Goal: Information Seeking & Learning: Find specific fact

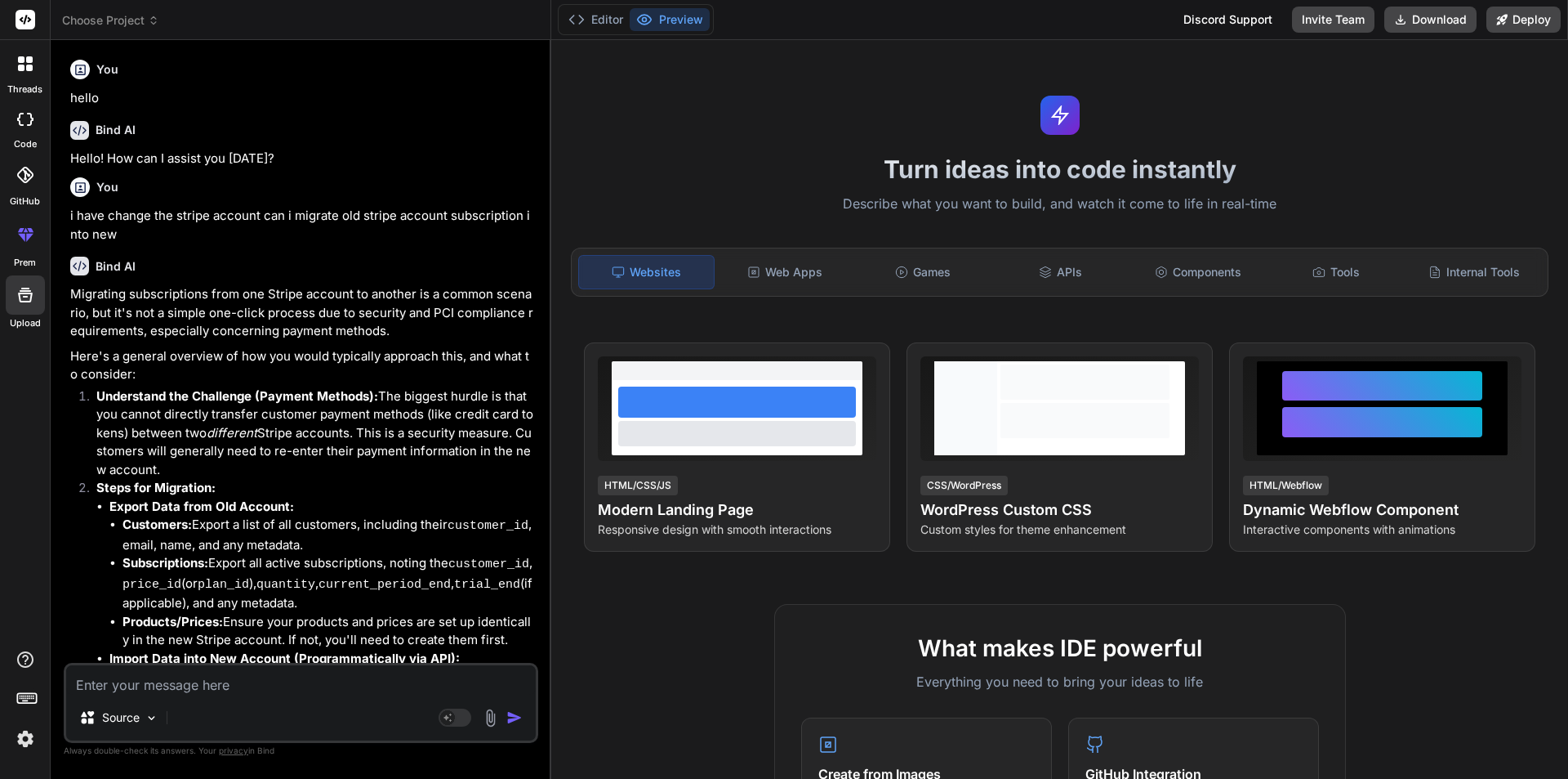
scroll to position [4614, 0]
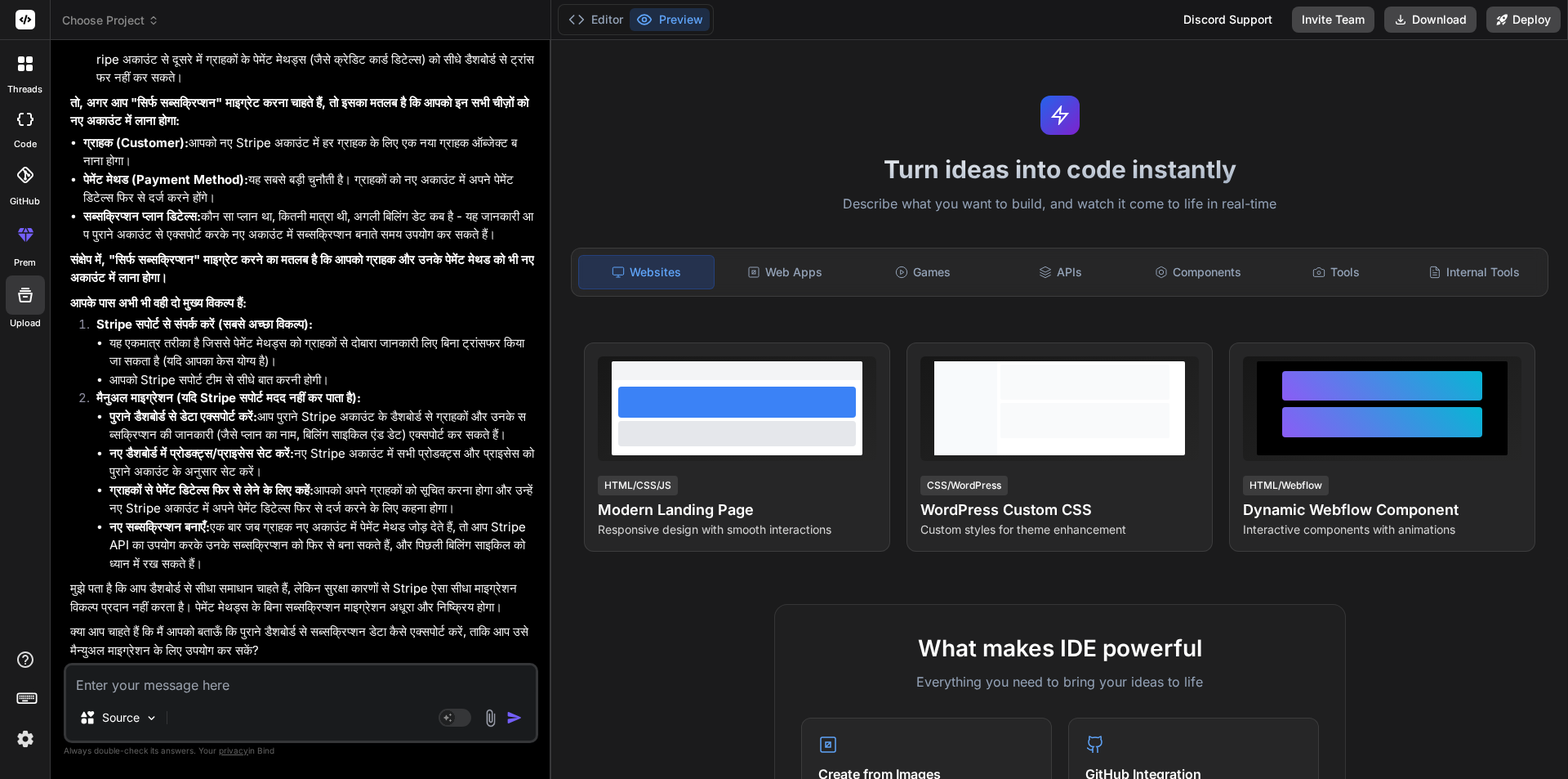
click at [286, 691] on textarea at bounding box center [301, 680] width 469 height 29
paste textarea "window.dispatchEvent(new Event('subscription-expired'));"
type textarea "window.dispatchEvent(new Event('subscription-expired'));"
type textarea "x"
type textarea "window.dispatchEvent(new Event('subscription-expired'));"
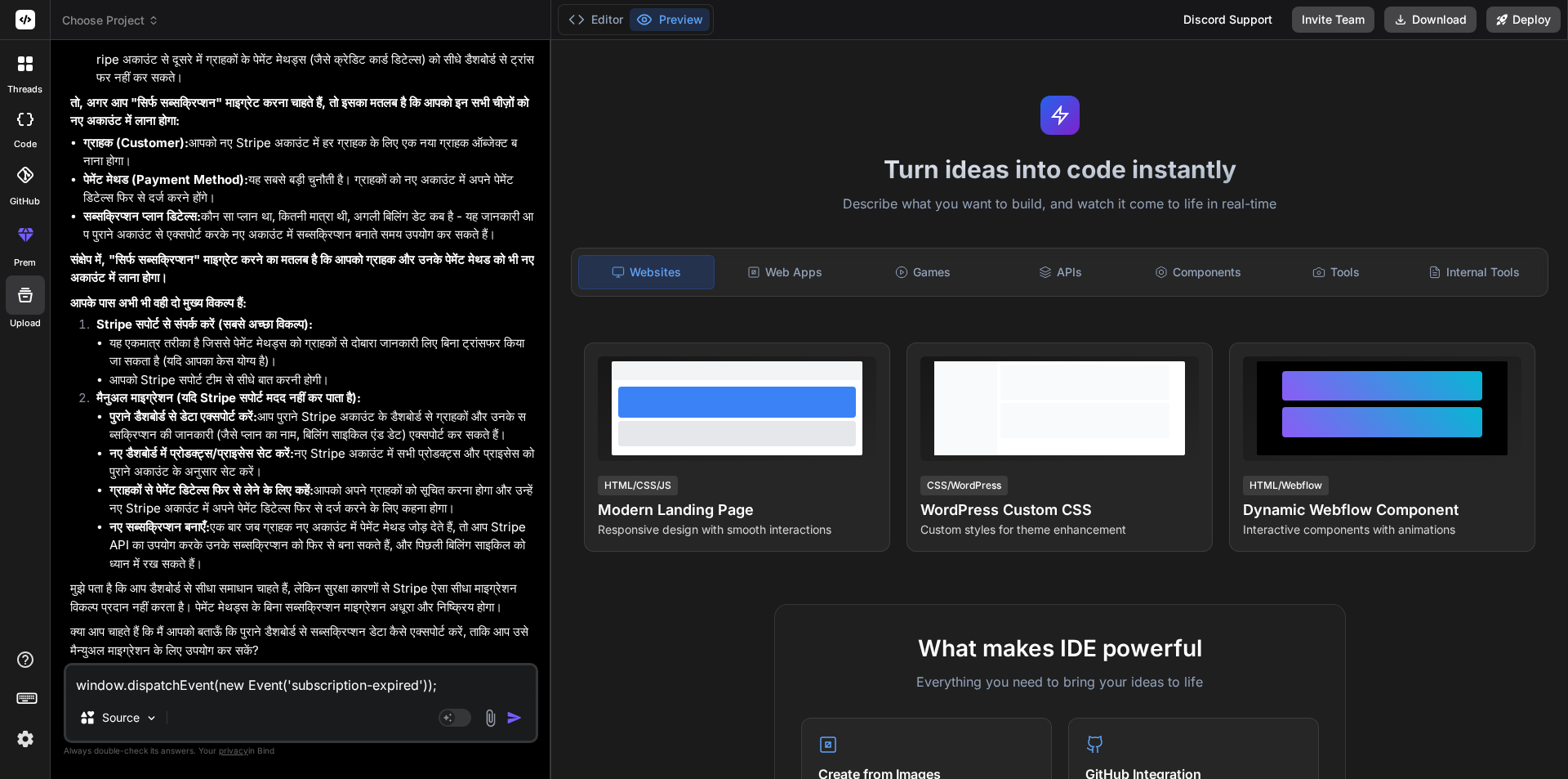
type textarea "x"
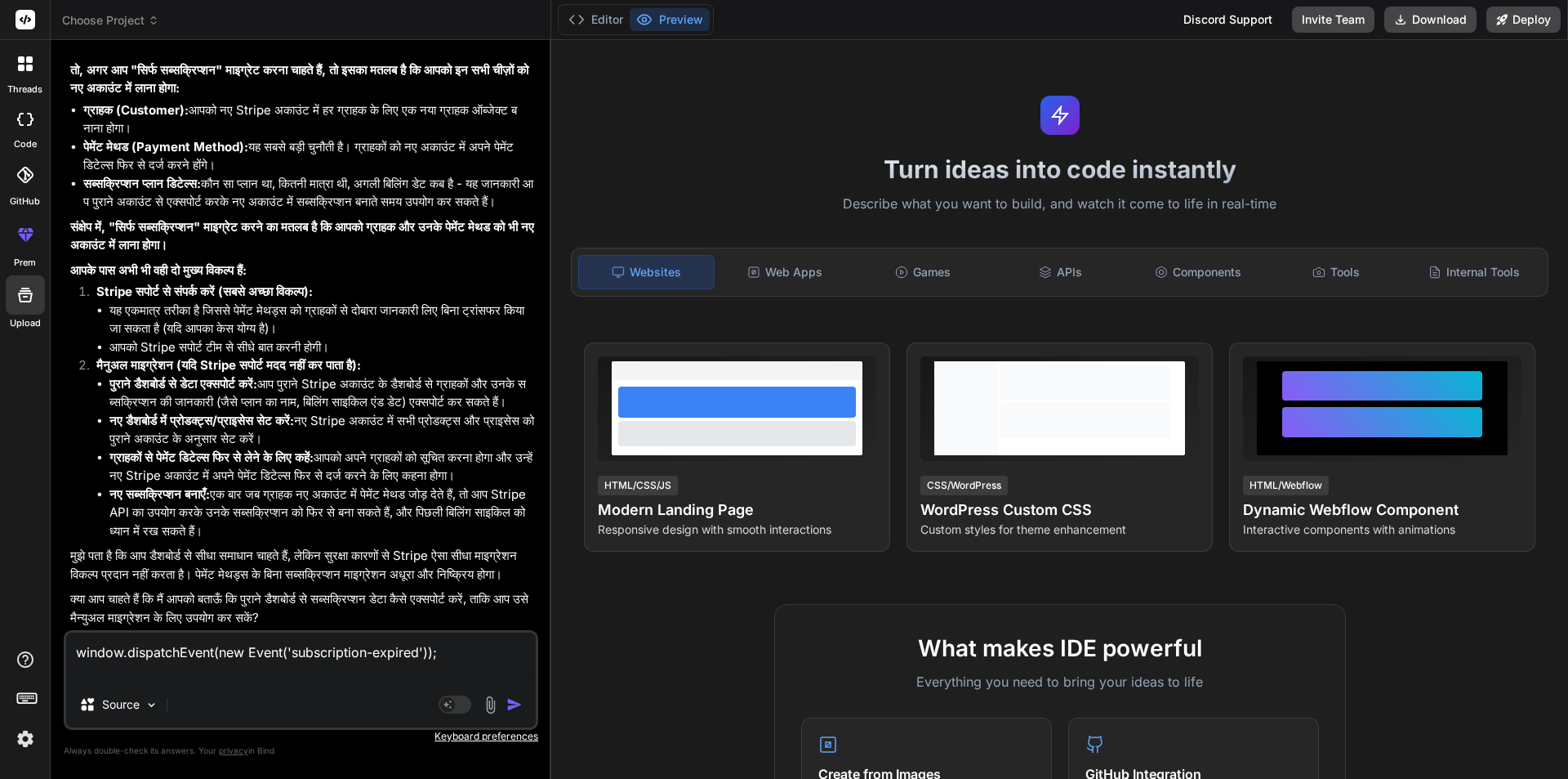
type textarea "window.dispatchEvent(new Event('subscription-expired')); w"
type textarea "x"
type textarea "window.dispatchEvent(new Event('subscription-expired')); wh"
type textarea "x"
type textarea "window.dispatchEvent(new Event('subscription-expired')); wha"
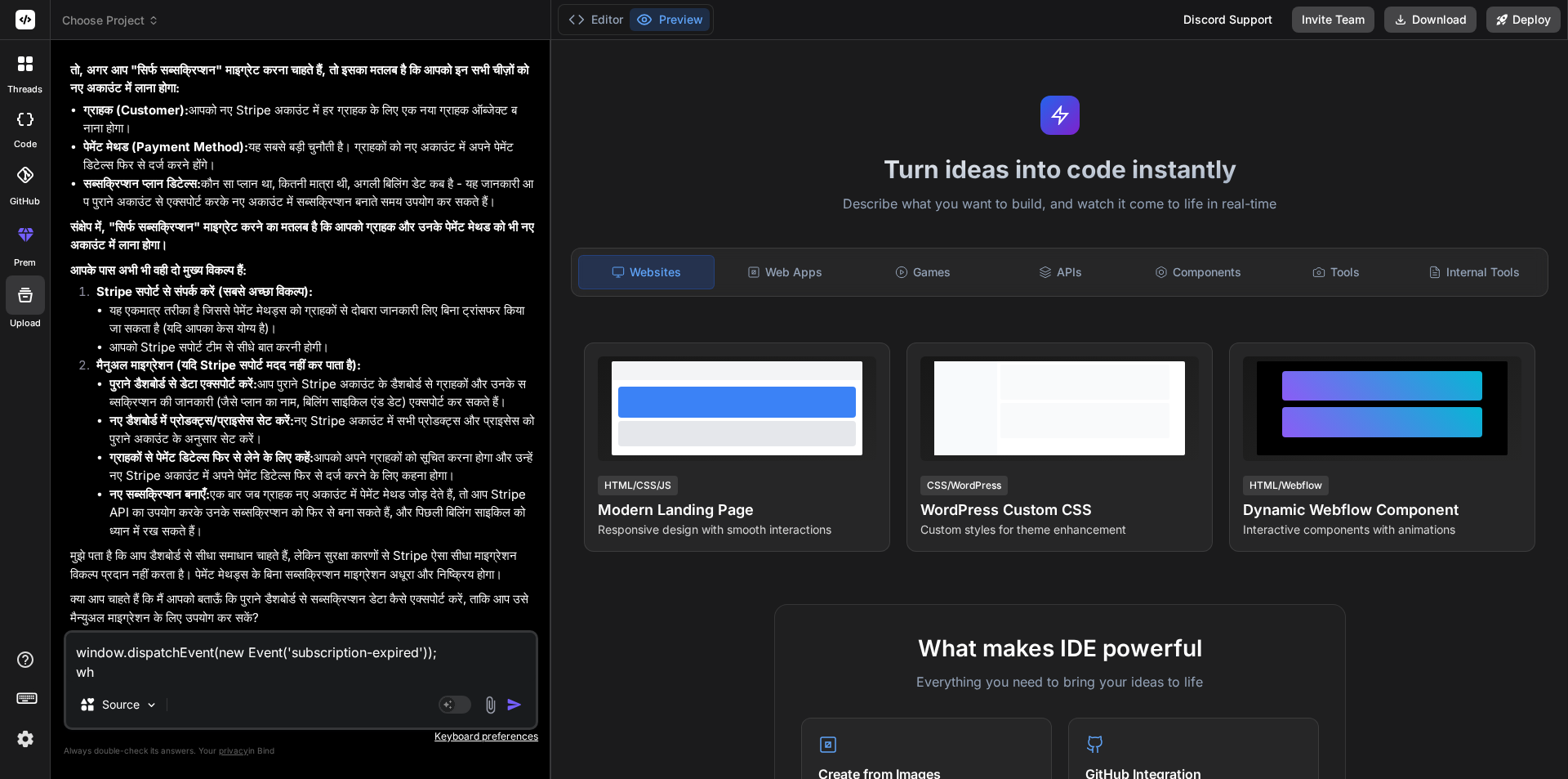
type textarea "x"
type textarea "window.dispatchEvent(new Event('subscription-expired')); what"
type textarea "x"
type textarea "window.dispatchEvent(new Event('subscription-expired')); what"
type textarea "x"
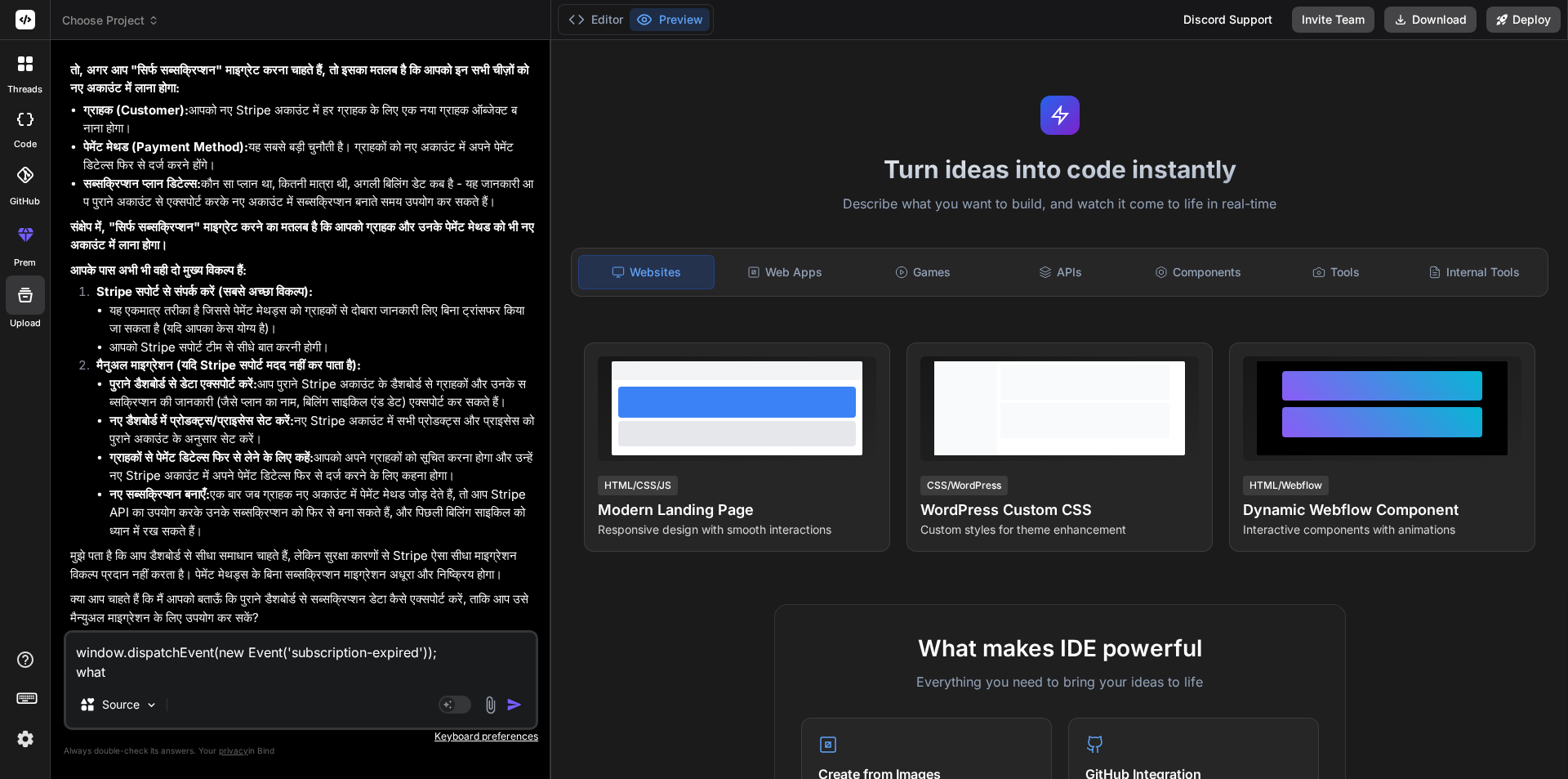
type textarea "window.dispatchEvent(new Event('subscription-expired')); what i"
type textarea "x"
type textarea "window.dispatchEvent(new Event('subscription-expired')); what it"
type textarea "x"
type textarea "window.dispatchEvent(new Event('subscription-expired')); what its"
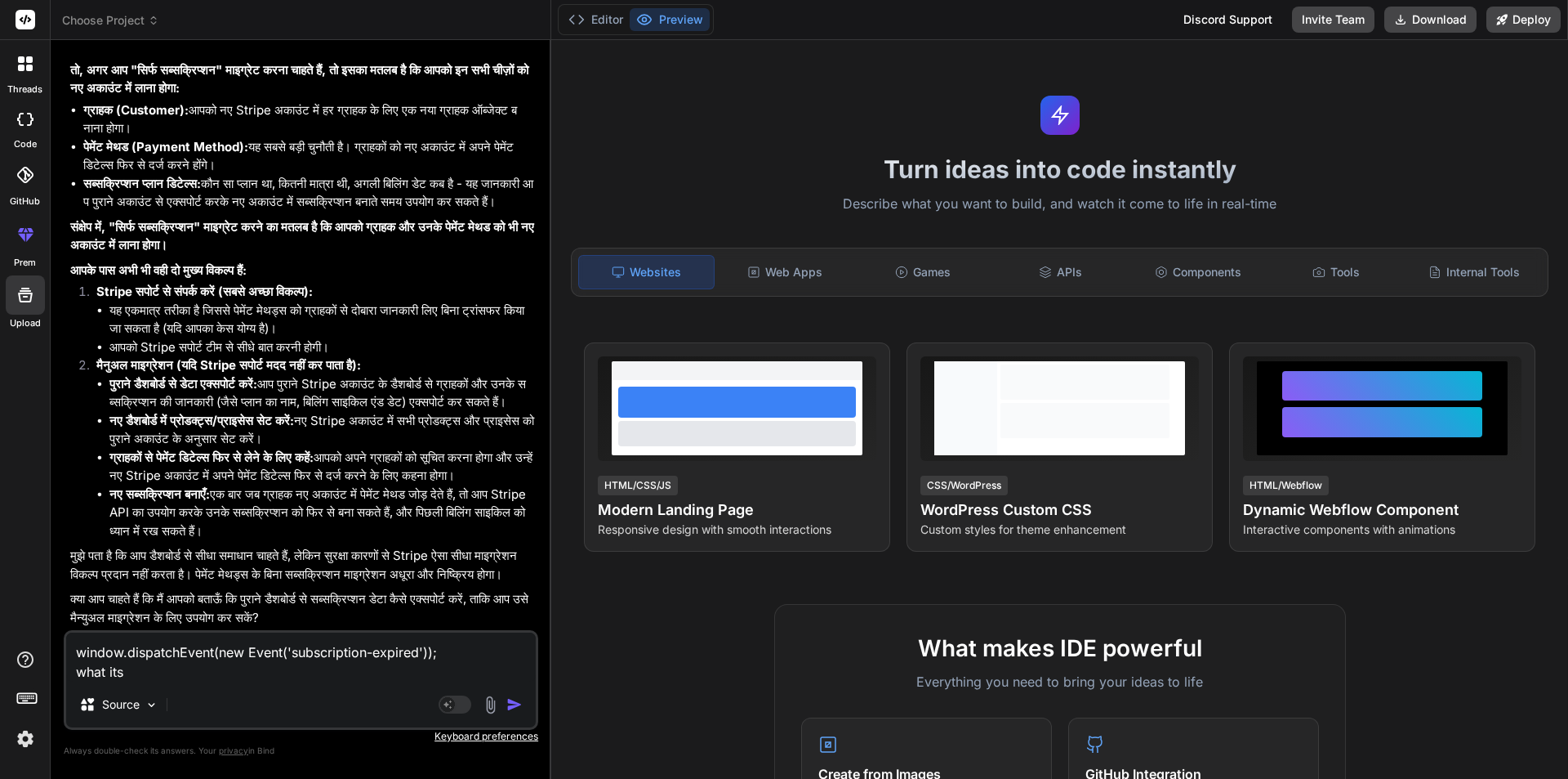
type textarea "x"
type textarea "window.dispatchEvent(new Event('subscription-expired')); what its"
type textarea "x"
type textarea "window.dispatchEvent(new Event('subscription-expired')); what its d"
type textarea "x"
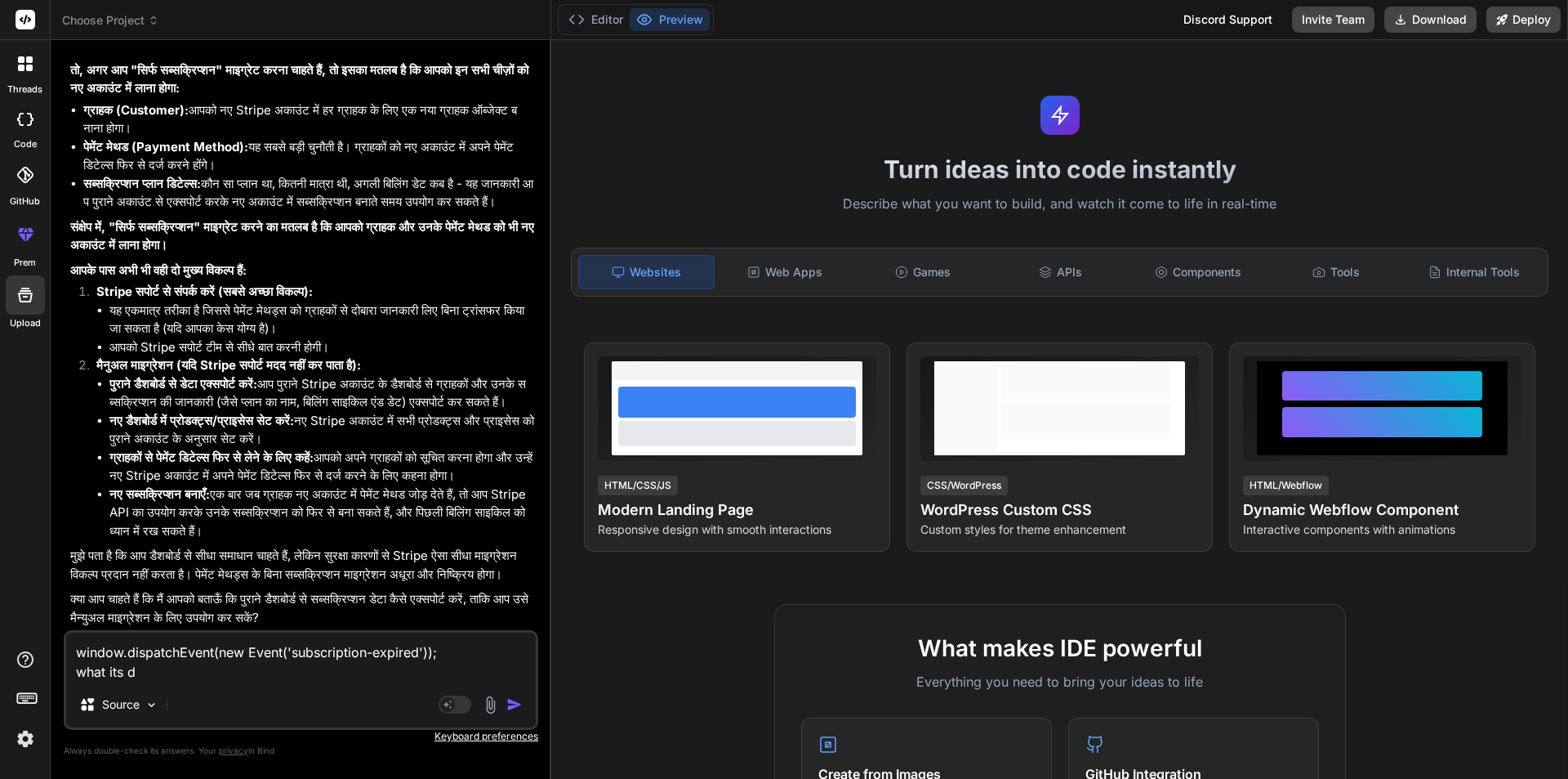
type textarea "window.dispatchEvent(new Event('subscription-expired')); what its do"
type textarea "x"
type textarea "window.dispatchEvent(new Event('subscription-expired')); what its do"
type textarea "x"
type textarea "window.dispatchEvent(new Event('subscription-expired')); what its do i"
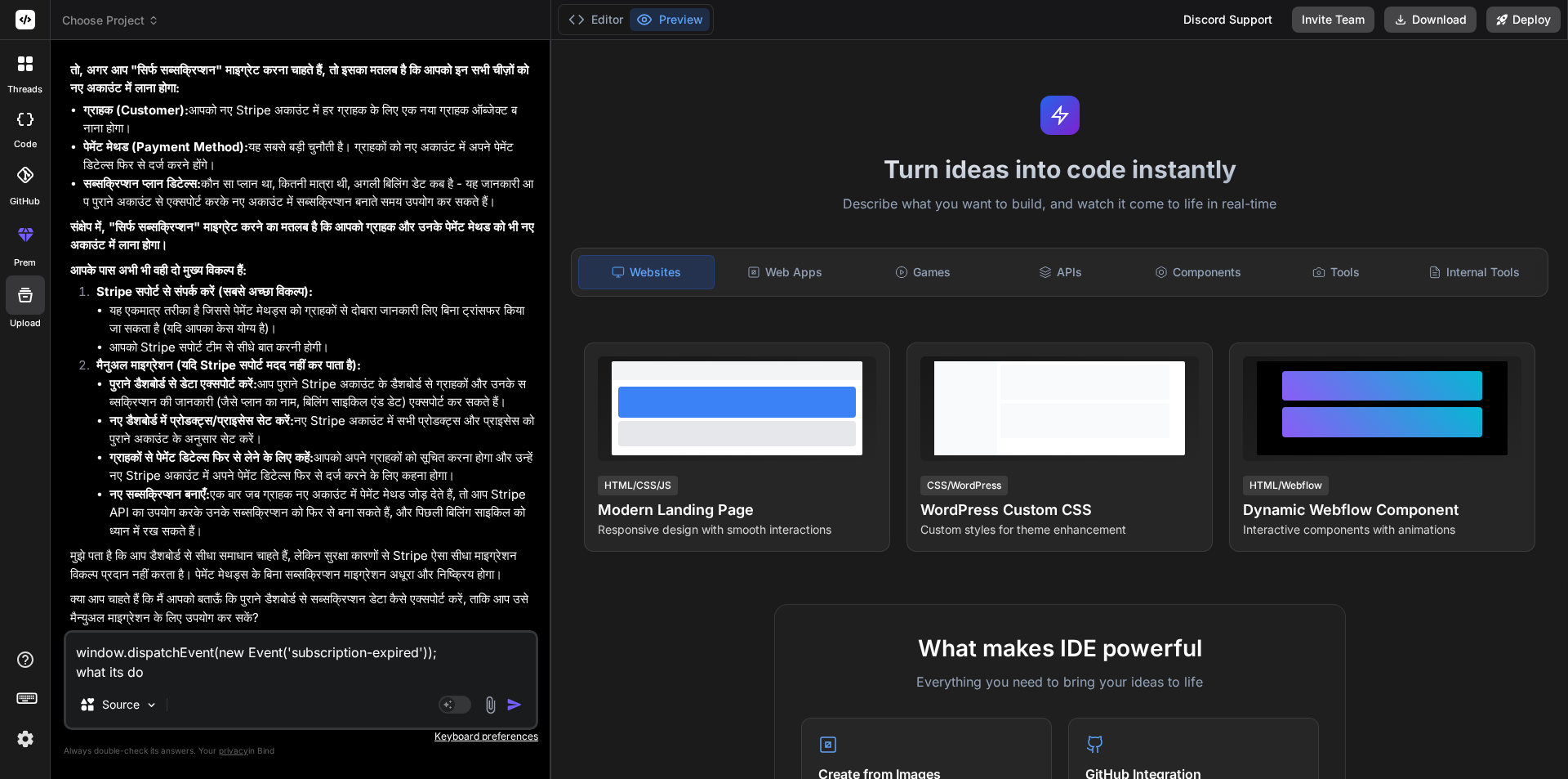
type textarea "x"
type textarea "window.dispatchEvent(new Event('subscription-expired')); what its do in"
type textarea "x"
type textarea "window.dispatchEvent(new Event('subscription-expired')); what its do in"
type textarea "x"
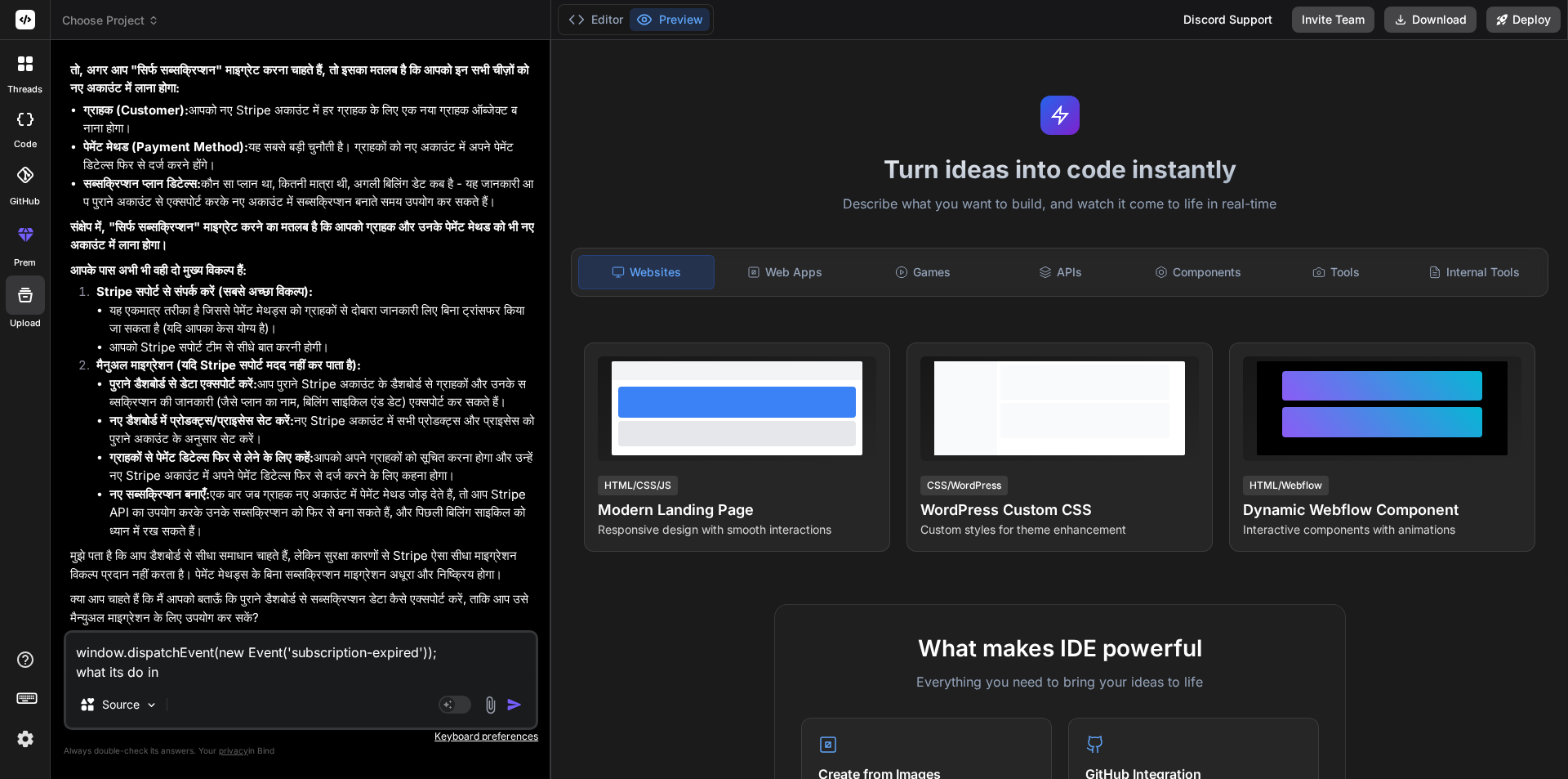
type textarea "window.dispatchEvent(new Event('subscription-expired')); what its do in n"
type textarea "x"
type textarea "window.dispatchEvent(new Event('subscription-expired')); what its do in ne"
type textarea "x"
type textarea "window.dispatchEvent(new Event('subscription-expired')); what its do in nex"
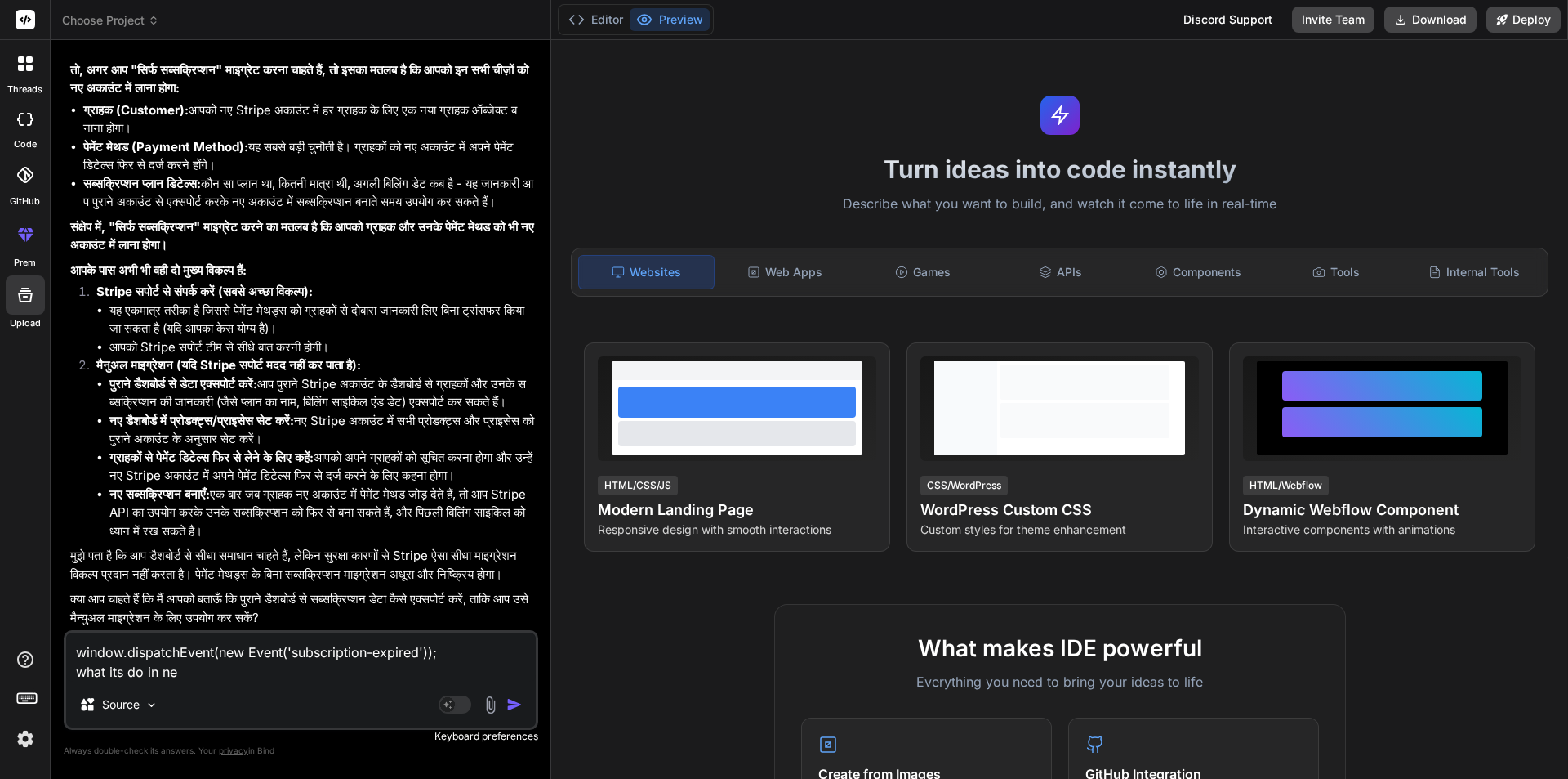
type textarea "x"
type textarea "window.dispatchEvent(new Event('subscription-expired')); what its do in next"
type textarea "x"
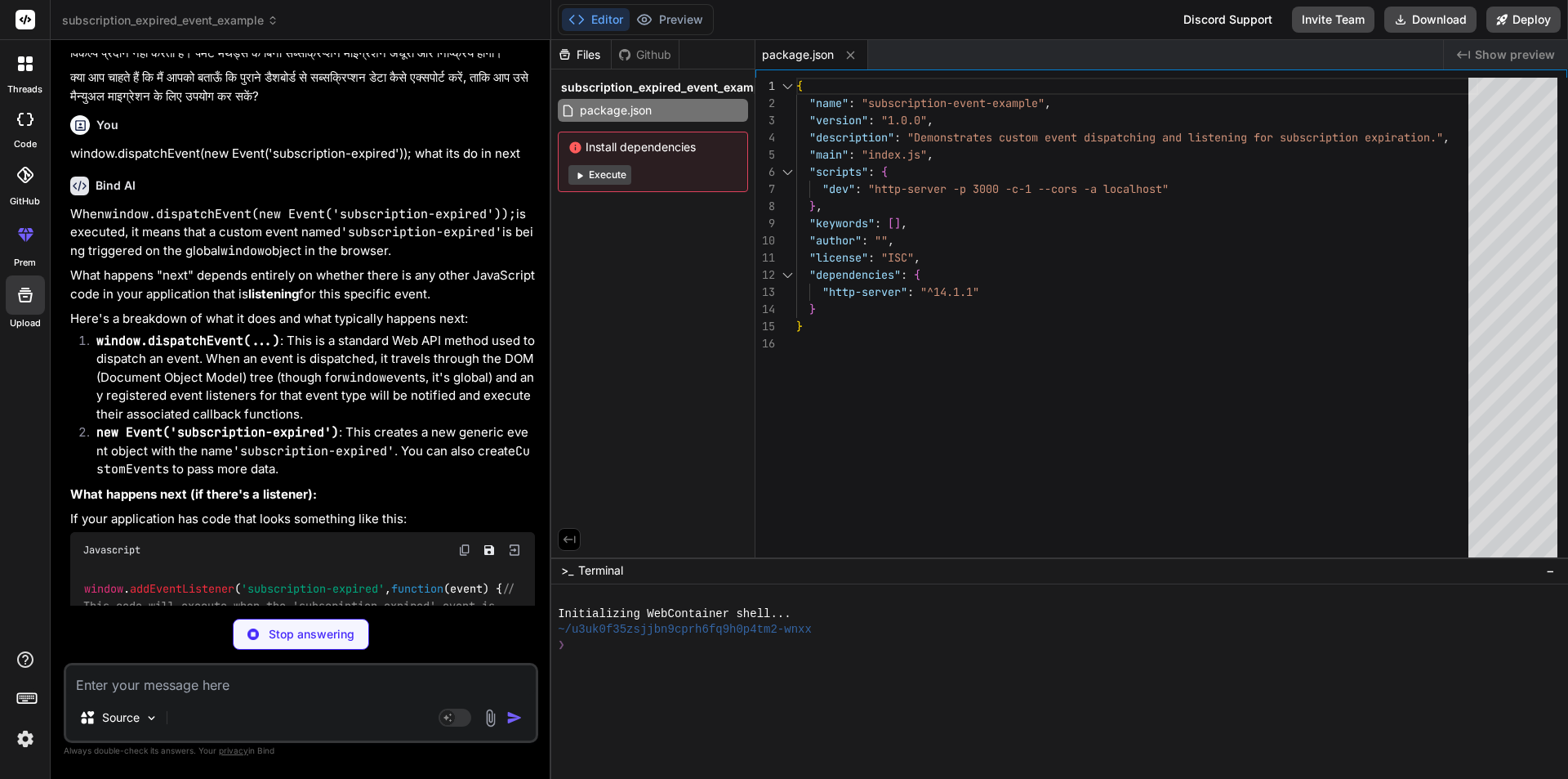
scroll to position [5029, 0]
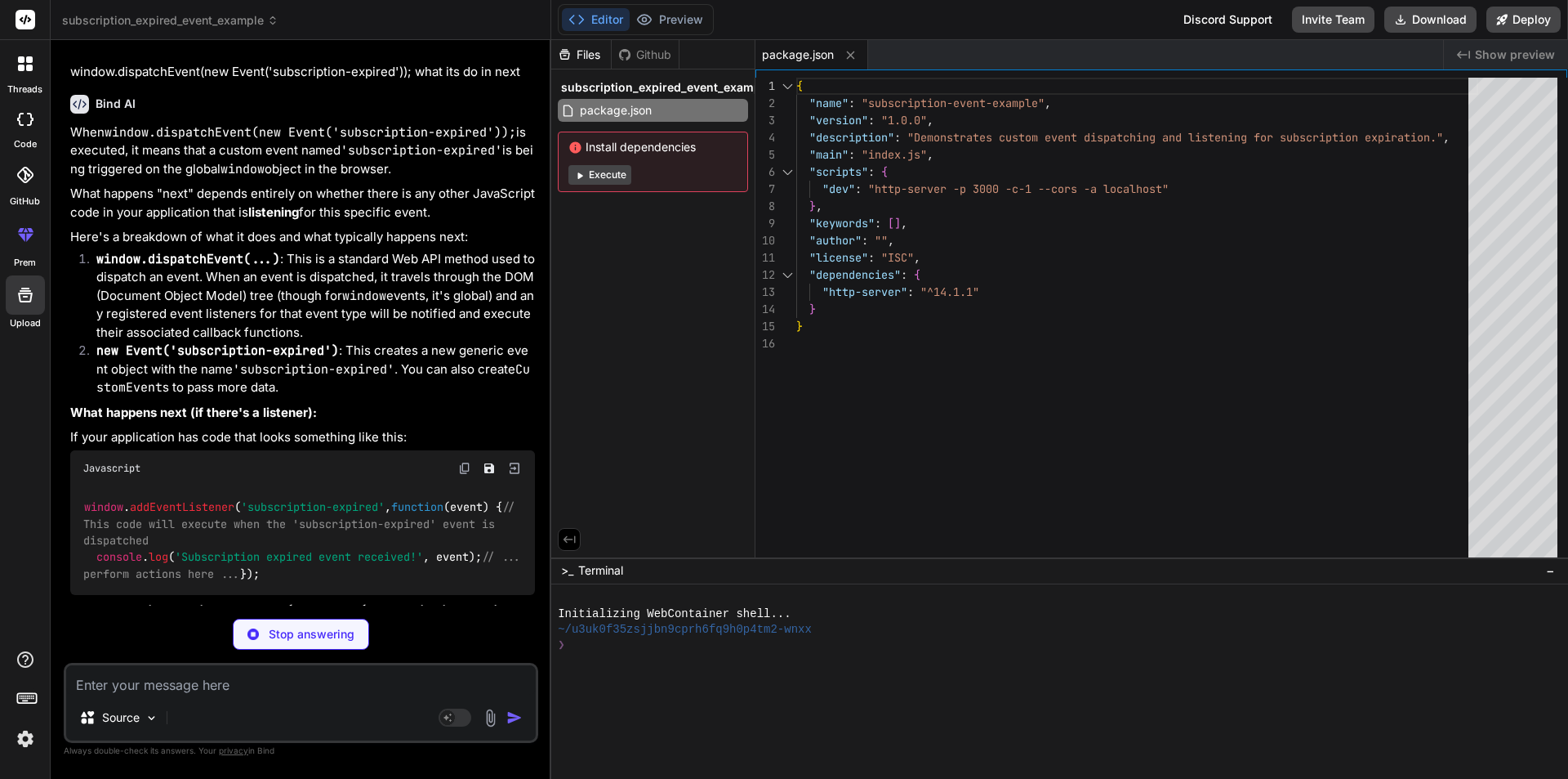
type textarea "x"
type textarea "// } </script> </body> </html>"
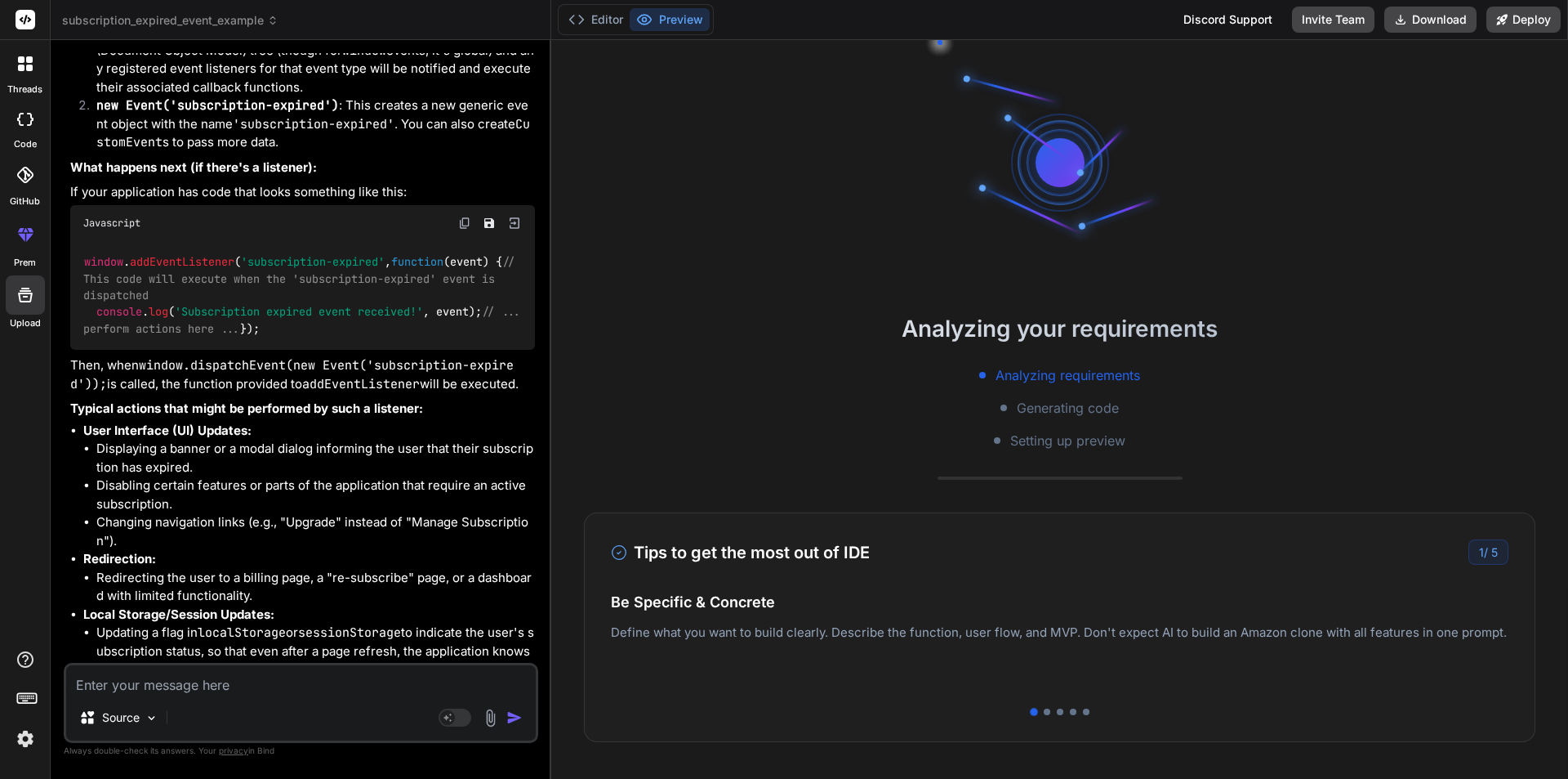
scroll to position [77, 0]
type textarea "x"
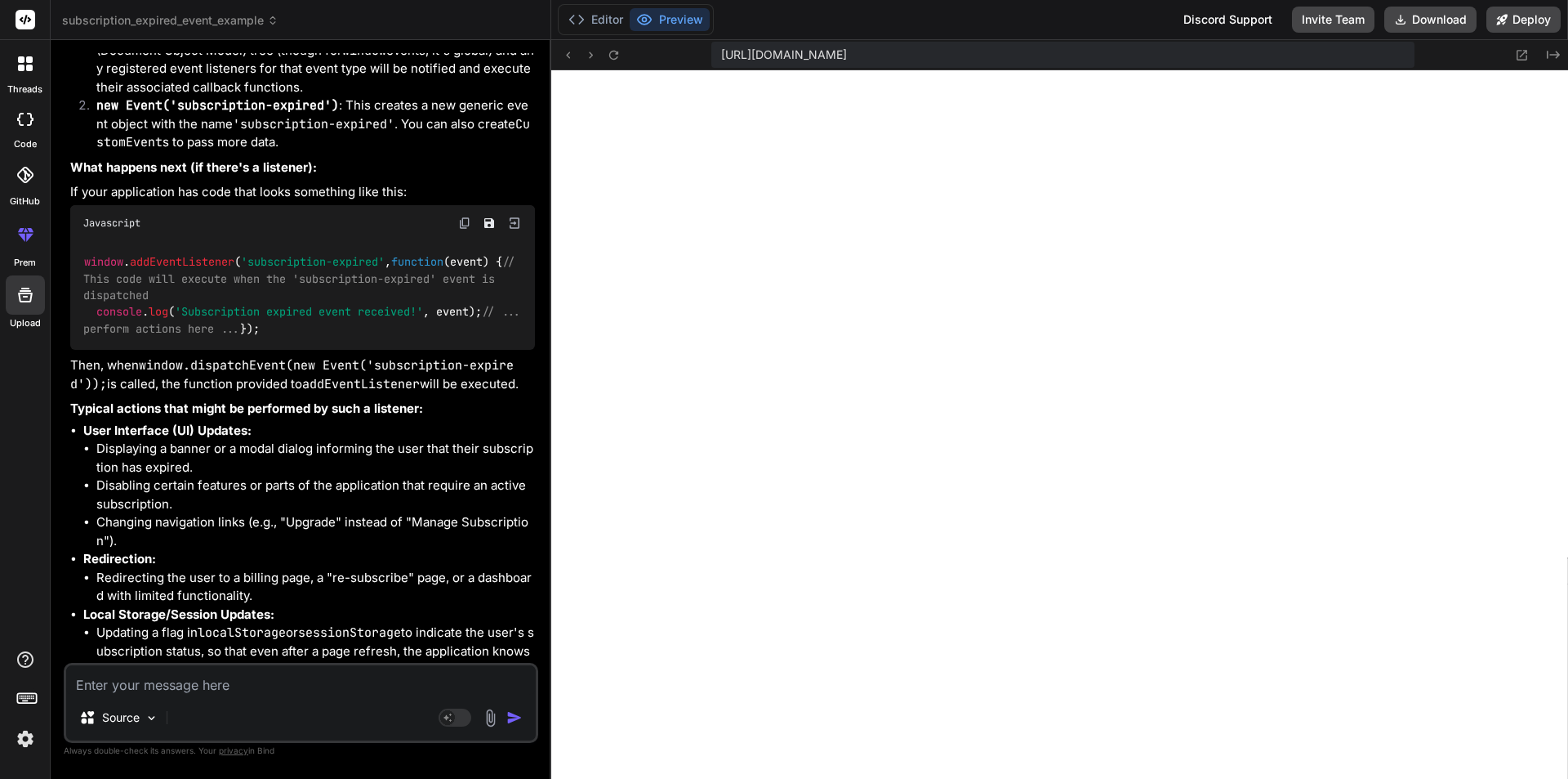
scroll to position [5356, 0]
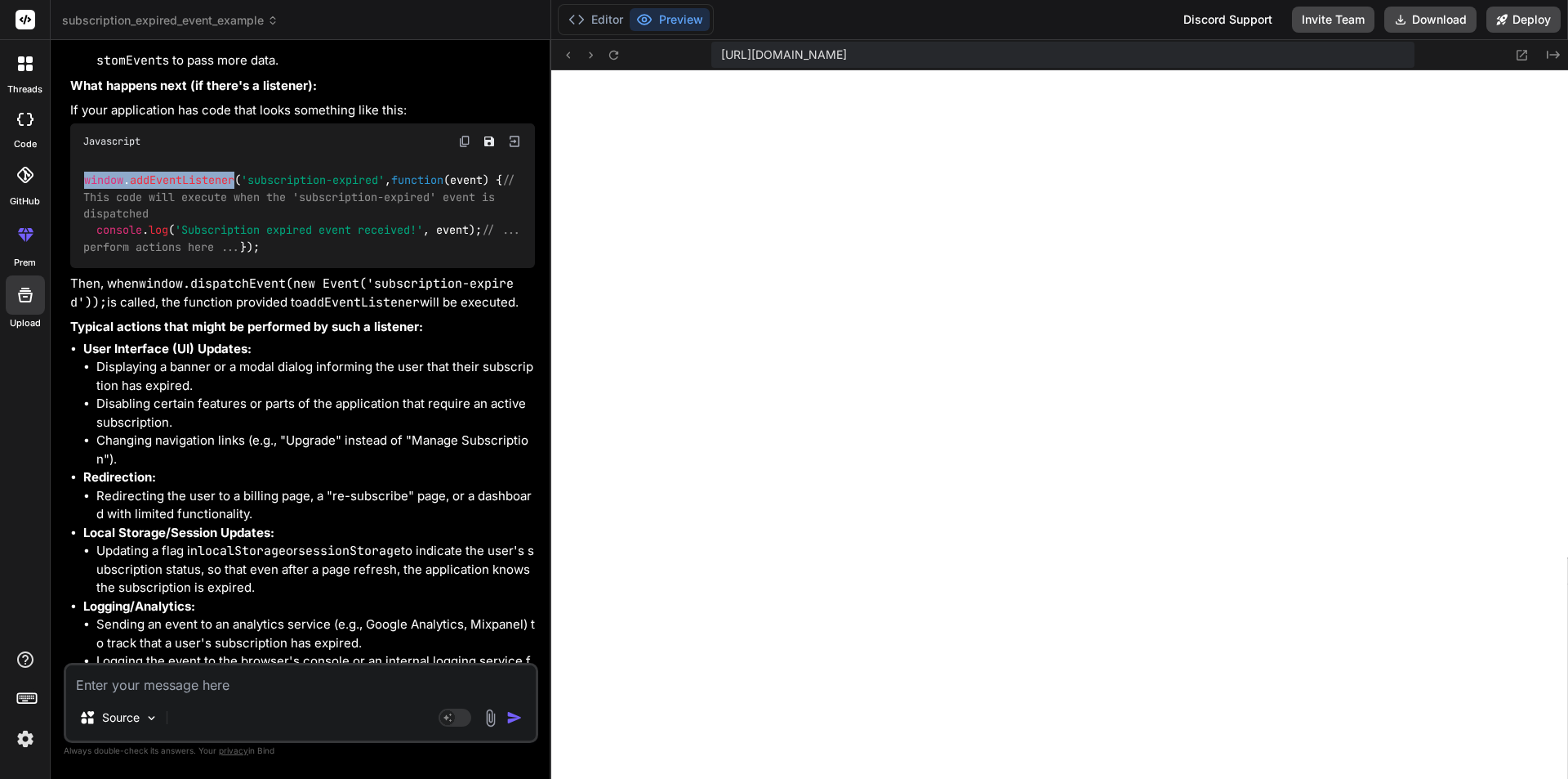
drag, startPoint x: 84, startPoint y: 396, endPoint x: 236, endPoint y: 394, distance: 152.0
click at [236, 255] on code "window . addEventListener ( 'subscription-expired' , function ( event ) { // Th…" at bounding box center [306, 214] width 444 height 84
copy code "window . addEventListener"
